Goal: Task Accomplishment & Management: Manage account settings

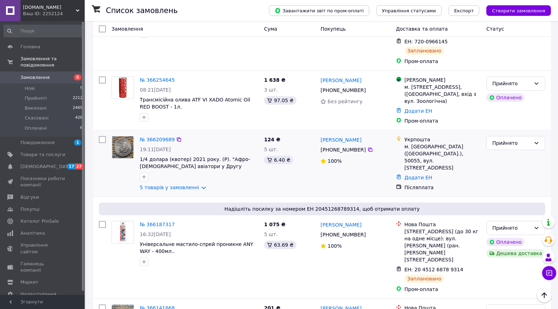
scroll to position [157, 0]
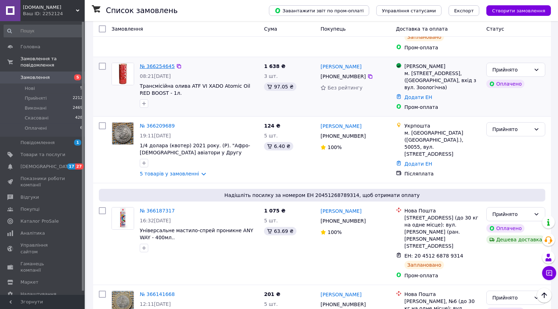
click at [157, 64] on link "№ 366254645" at bounding box center [157, 67] width 35 height 6
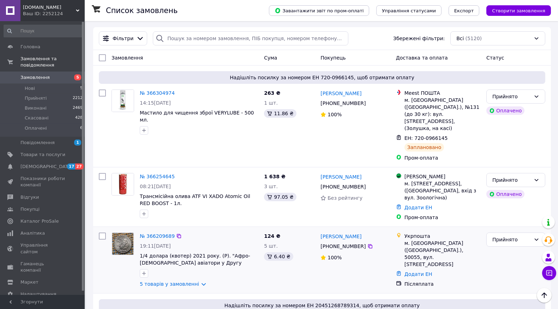
scroll to position [39, 0]
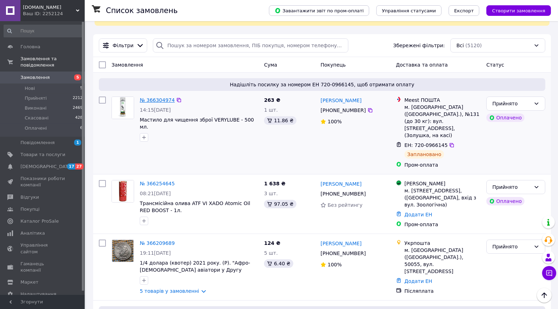
click at [156, 97] on link "№ 366304974" at bounding box center [157, 100] width 35 height 6
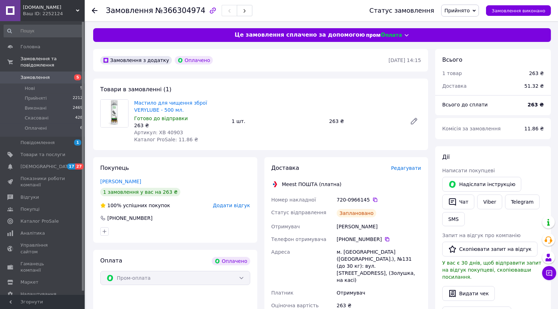
click at [34, 74] on span "Замовлення" at bounding box center [34, 77] width 29 height 6
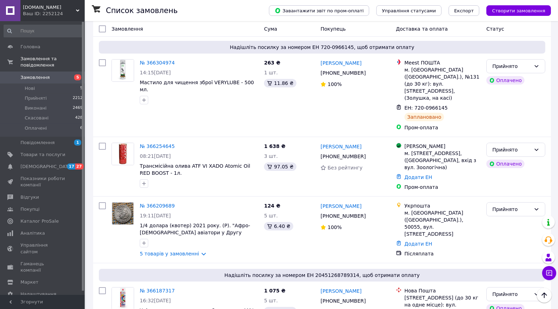
scroll to position [39, 0]
